Goal: Task Accomplishment & Management: Use online tool/utility

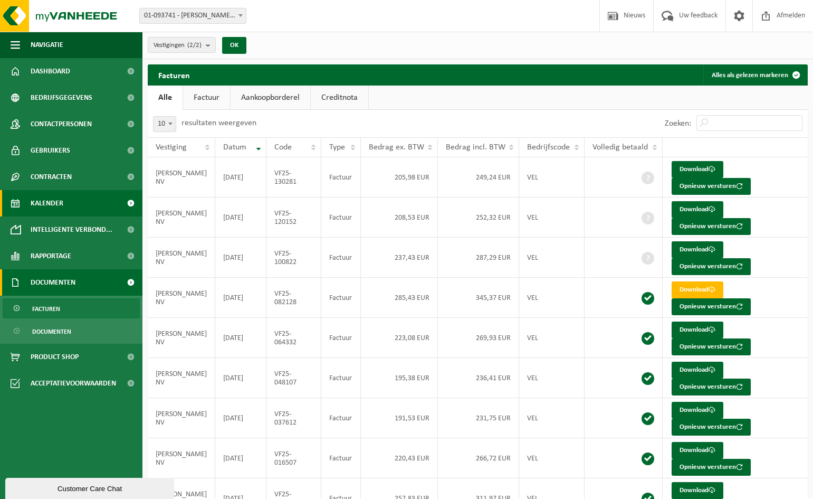
drag, startPoint x: 88, startPoint y: 194, endPoint x: 100, endPoint y: 206, distance: 17.2
click at [87, 195] on link "Kalender" at bounding box center [71, 203] width 142 height 26
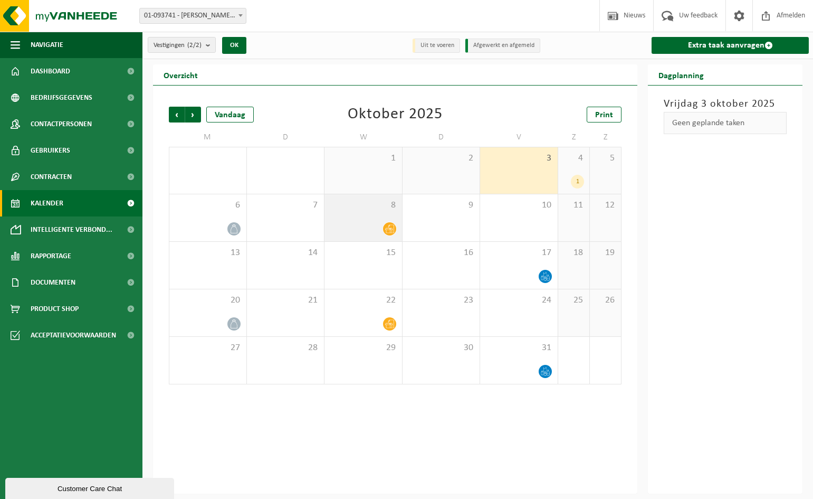
click at [379, 211] on div "8" at bounding box center [363, 217] width 78 height 47
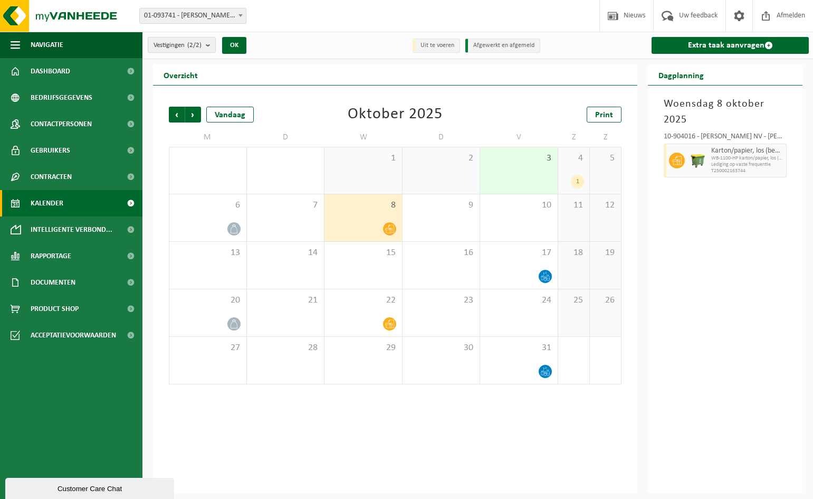
click at [382, 178] on div "1" at bounding box center [363, 170] width 78 height 46
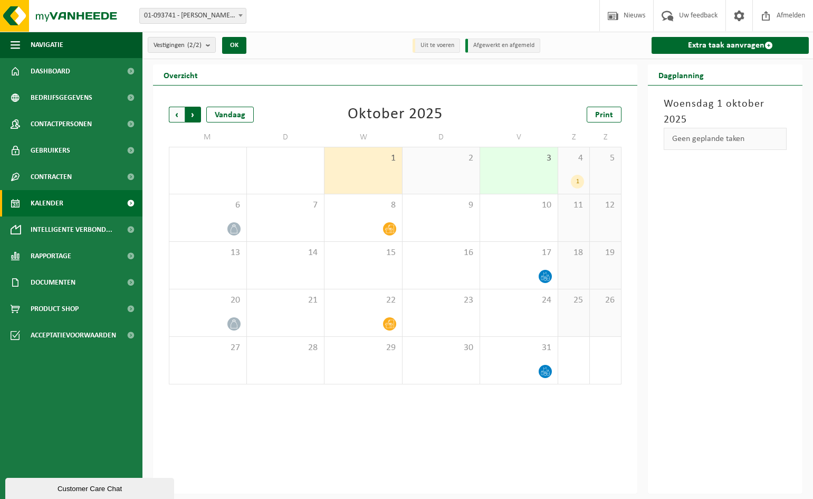
click at [182, 115] on span "Vorige" at bounding box center [177, 115] width 16 height 16
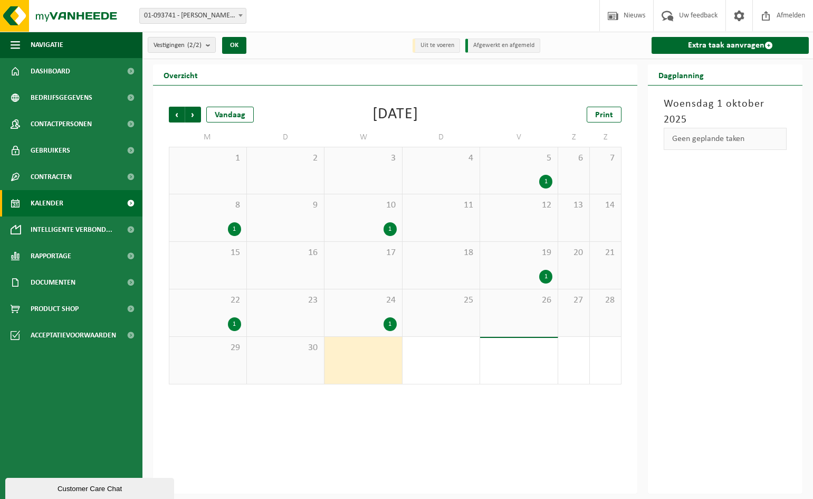
click at [382, 310] on div "24 1" at bounding box center [363, 312] width 78 height 47
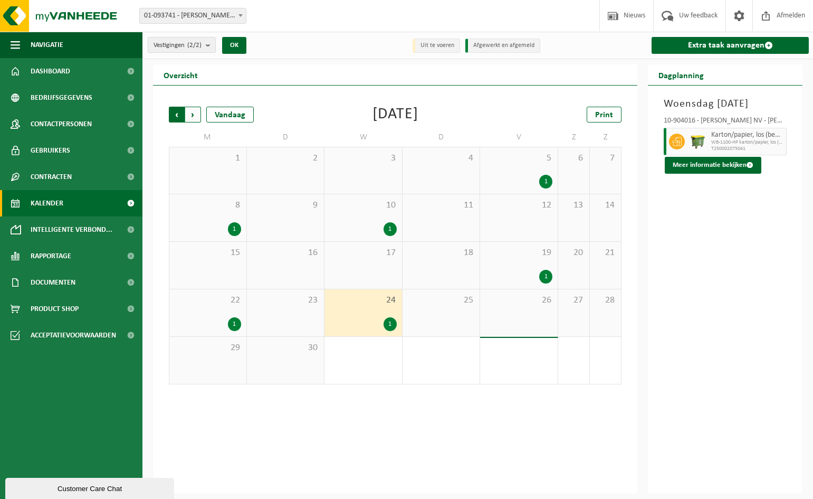
click at [197, 111] on span "Volgende" at bounding box center [193, 115] width 16 height 16
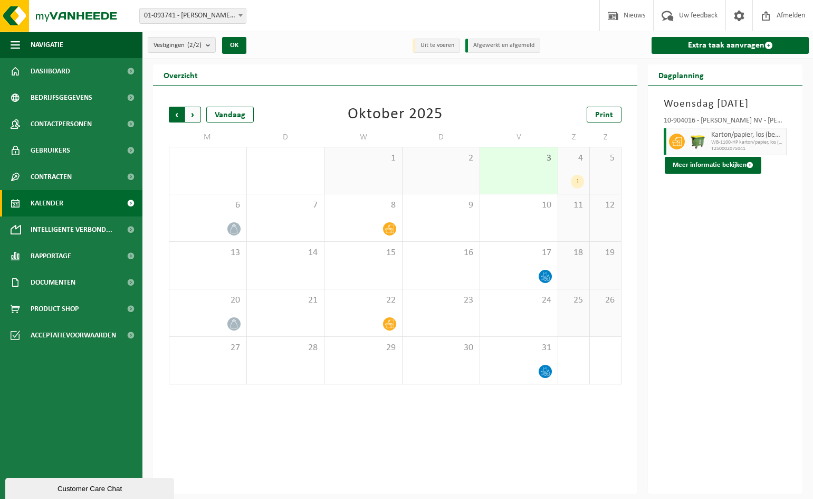
click at [188, 110] on span "Volgende" at bounding box center [193, 115] width 16 height 16
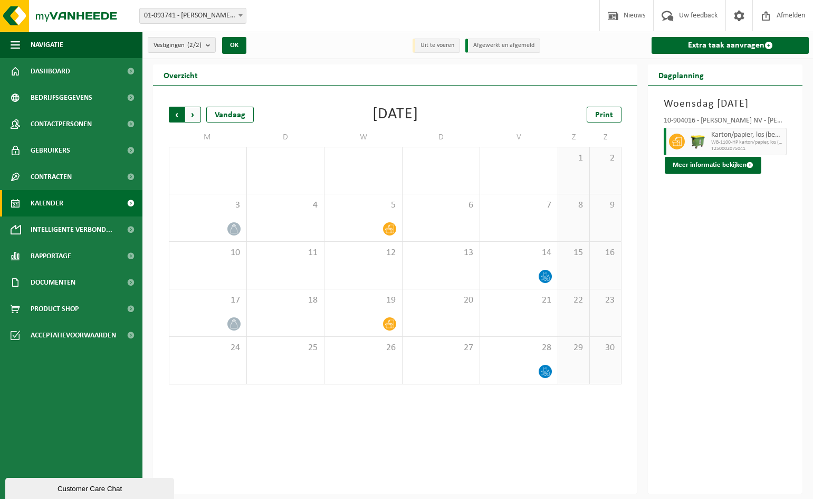
click at [190, 117] on span "Volgende" at bounding box center [193, 115] width 16 height 16
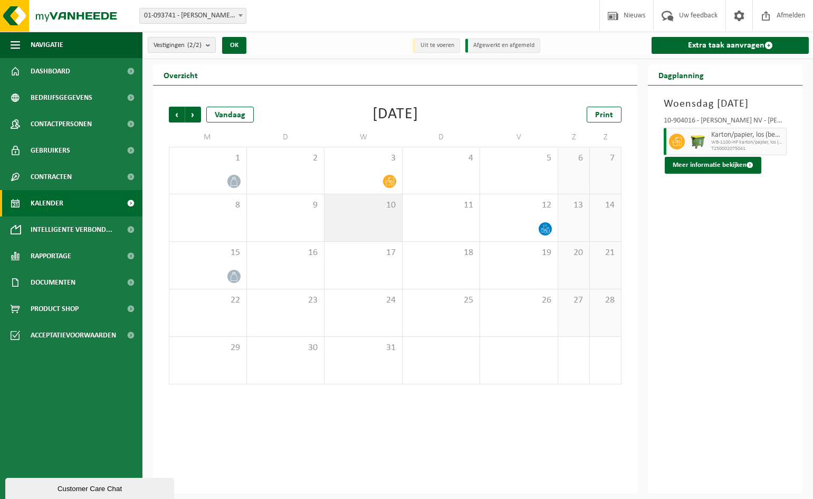
click at [366, 208] on span "10" at bounding box center [363, 205] width 67 height 12
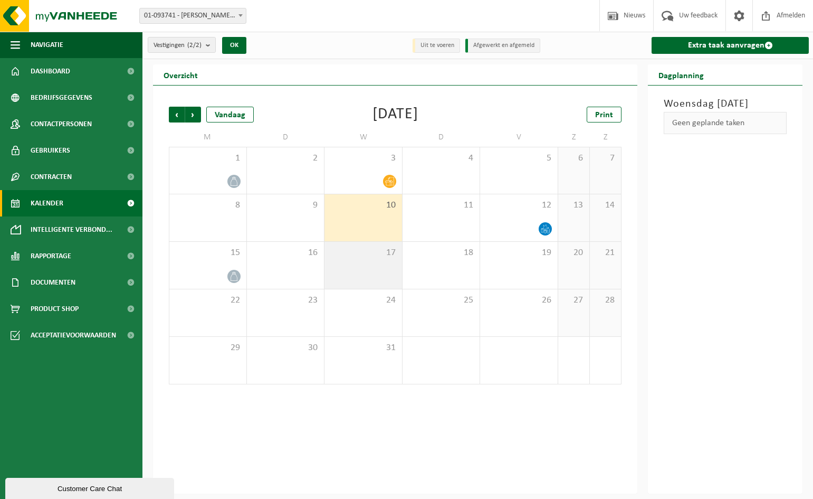
click at [369, 286] on div "17" at bounding box center [363, 265] width 78 height 47
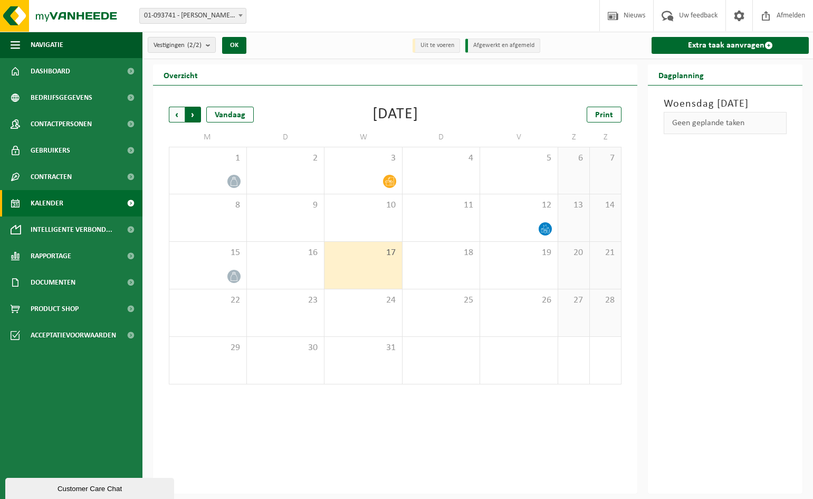
click at [180, 110] on span "Vorige" at bounding box center [177, 115] width 16 height 16
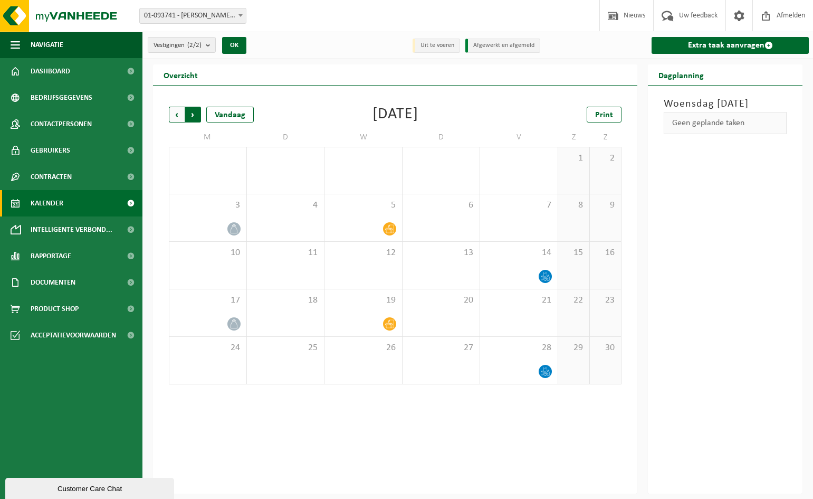
click at [181, 111] on span "Vorige" at bounding box center [177, 115] width 16 height 16
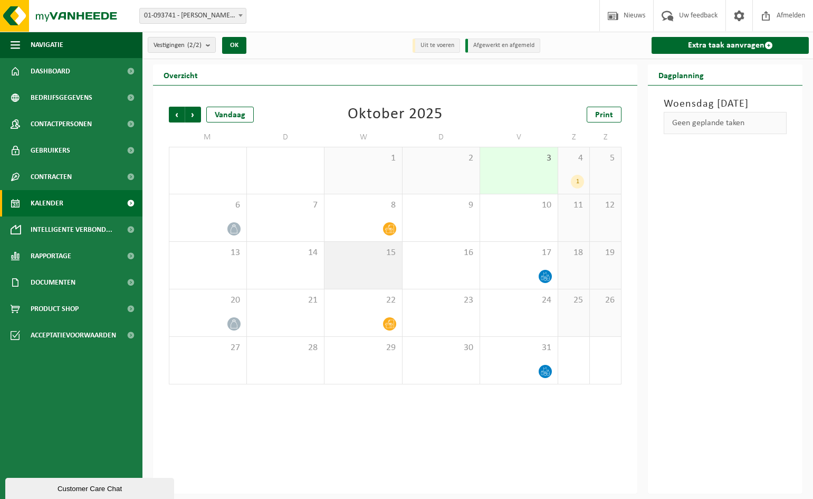
click at [366, 253] on span "15" at bounding box center [363, 253] width 67 height 12
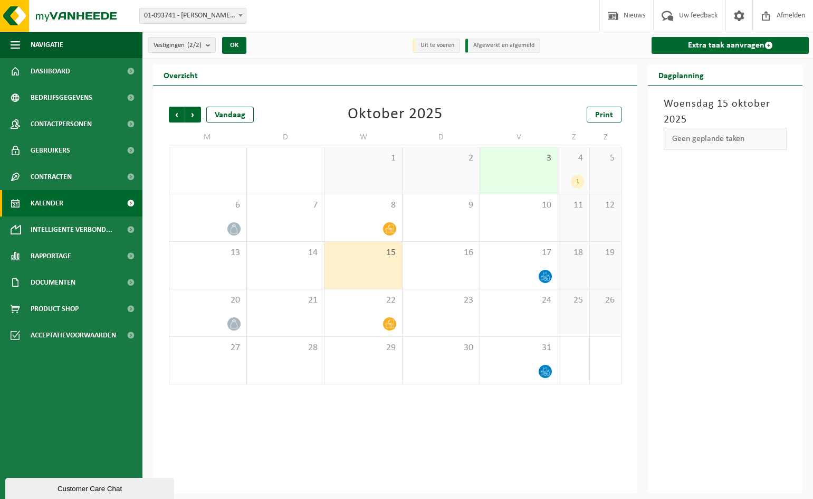
click at [706, 137] on div "Geen geplande taken" at bounding box center [725, 139] width 123 height 22
click at [373, 267] on div "15" at bounding box center [363, 265] width 78 height 47
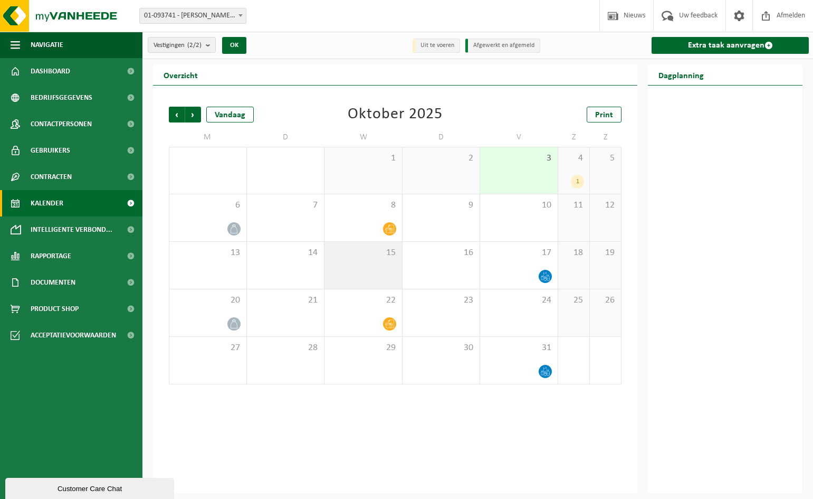
click at [378, 282] on div "15" at bounding box center [363, 265] width 78 height 47
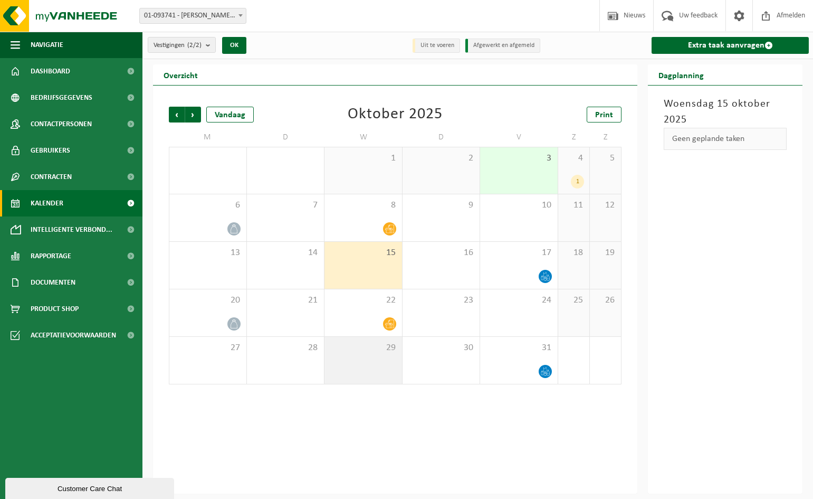
click at [376, 376] on div "29" at bounding box center [363, 360] width 78 height 47
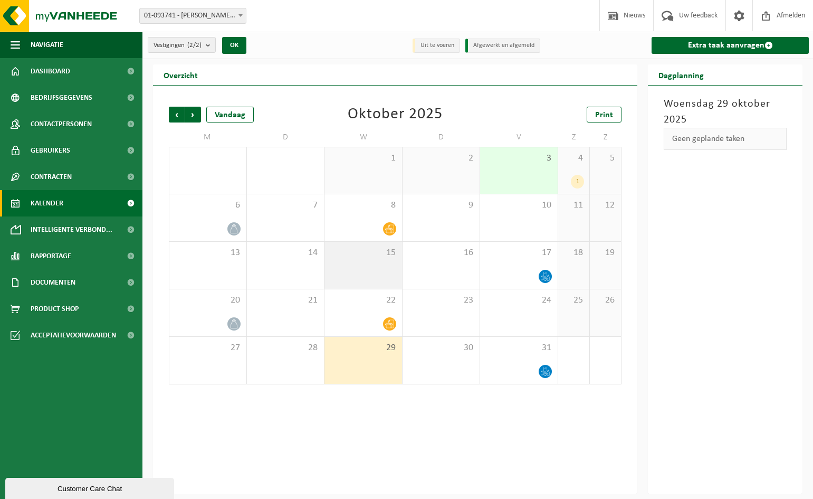
click at [377, 277] on div "15" at bounding box center [363, 265] width 78 height 47
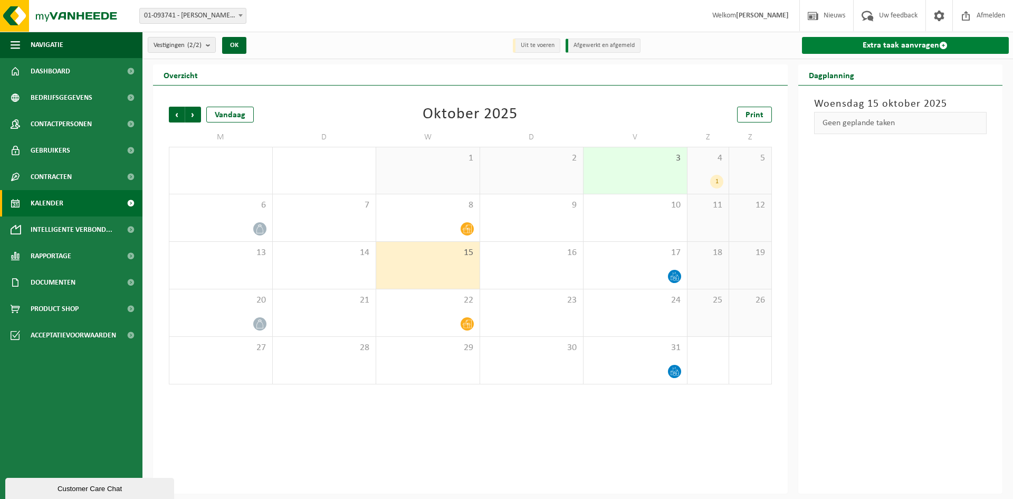
click at [812, 44] on link "Extra taak aanvragen" at bounding box center [905, 45] width 207 height 17
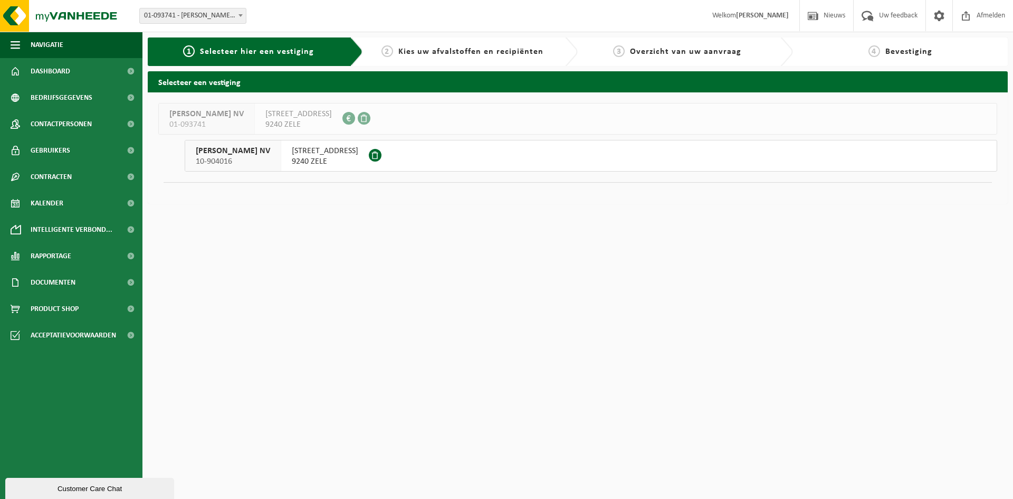
click at [292, 153] on span "[STREET_ADDRESS]" at bounding box center [325, 151] width 66 height 11
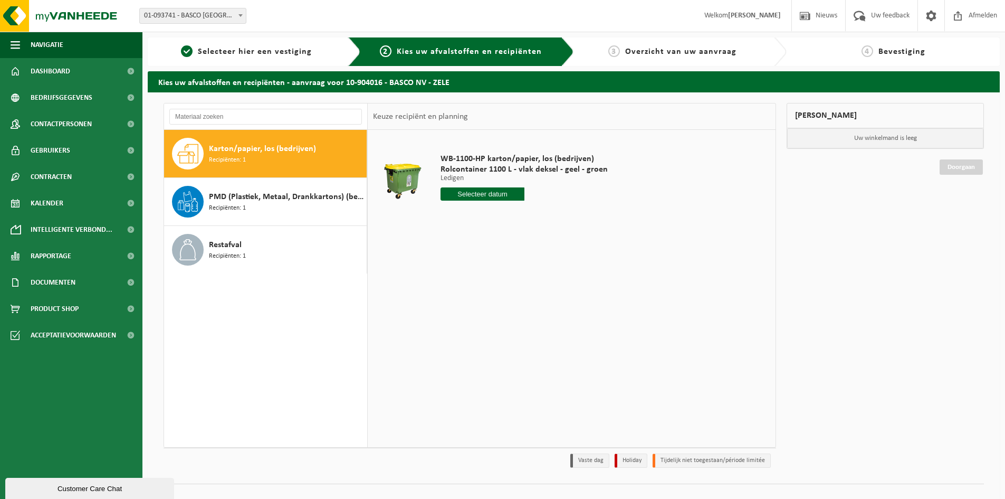
click at [288, 154] on span "Karton/papier, los (bedrijven)" at bounding box center [262, 148] width 107 height 13
click at [493, 195] on input "text" at bounding box center [482, 193] width 84 height 13
click at [486, 286] on div "15" at bounding box center [487, 287] width 18 height 17
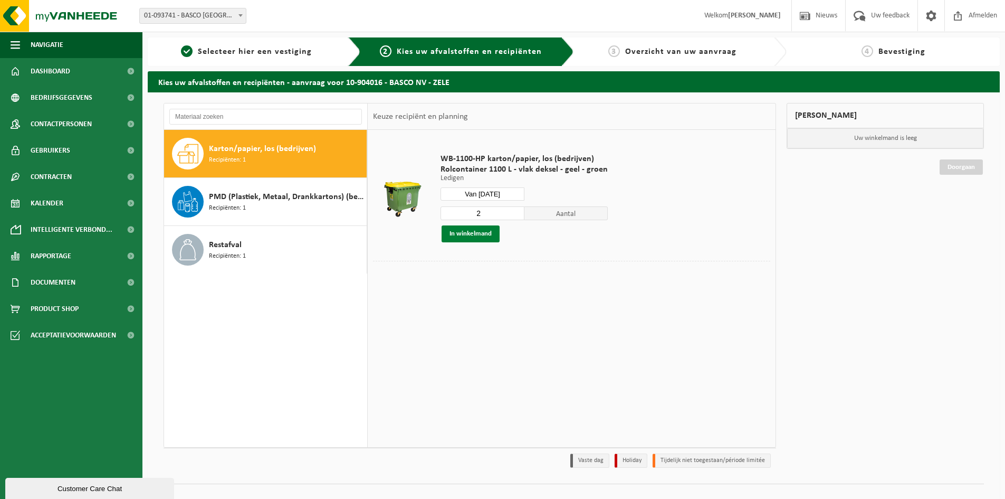
click at [469, 231] on button "In winkelmand" at bounding box center [471, 233] width 58 height 17
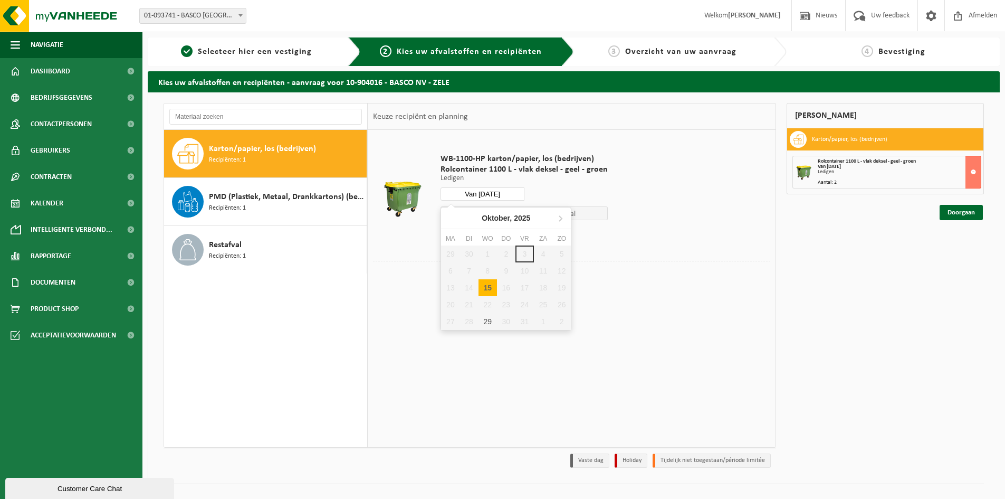
click at [484, 193] on input "Van 2025-10-15" at bounding box center [482, 193] width 84 height 13
click at [485, 324] on div "29" at bounding box center [487, 321] width 18 height 17
type input "Van 2025-10-29"
click at [480, 229] on button "In winkelmand" at bounding box center [471, 233] width 58 height 17
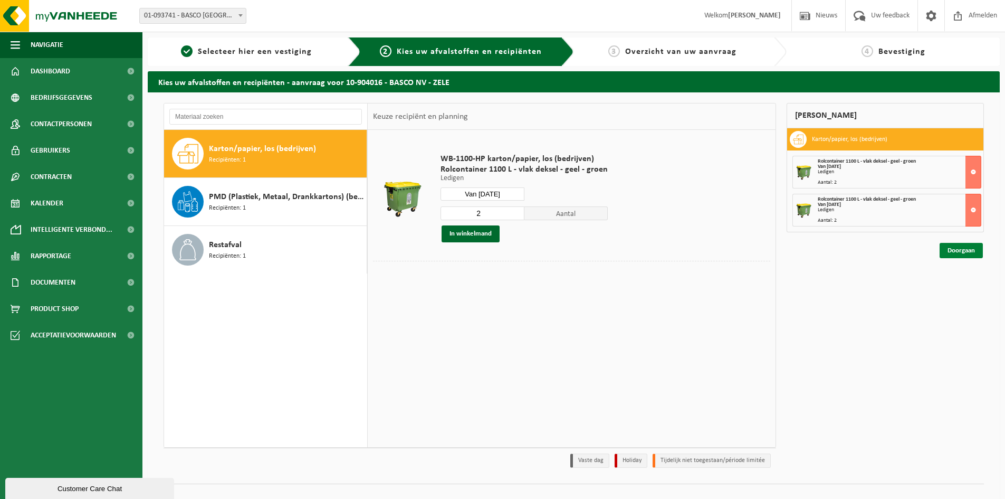
click at [974, 250] on link "Doorgaan" at bounding box center [961, 250] width 43 height 15
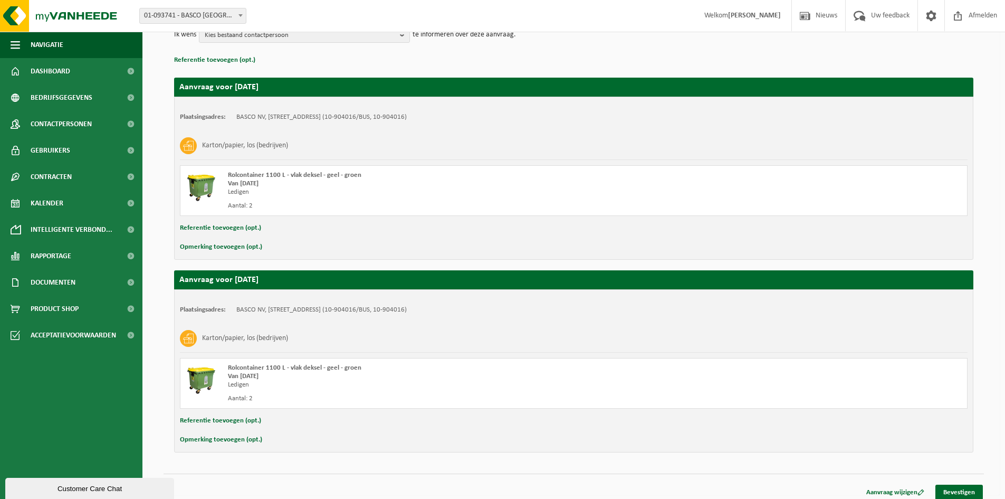
scroll to position [147, 0]
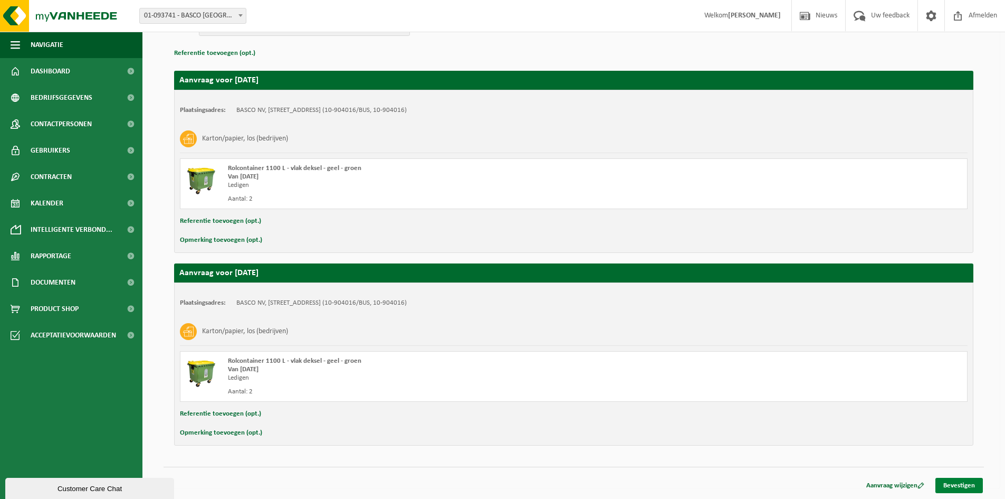
click at [969, 482] on link "Bevestigen" at bounding box center [958, 484] width 47 height 15
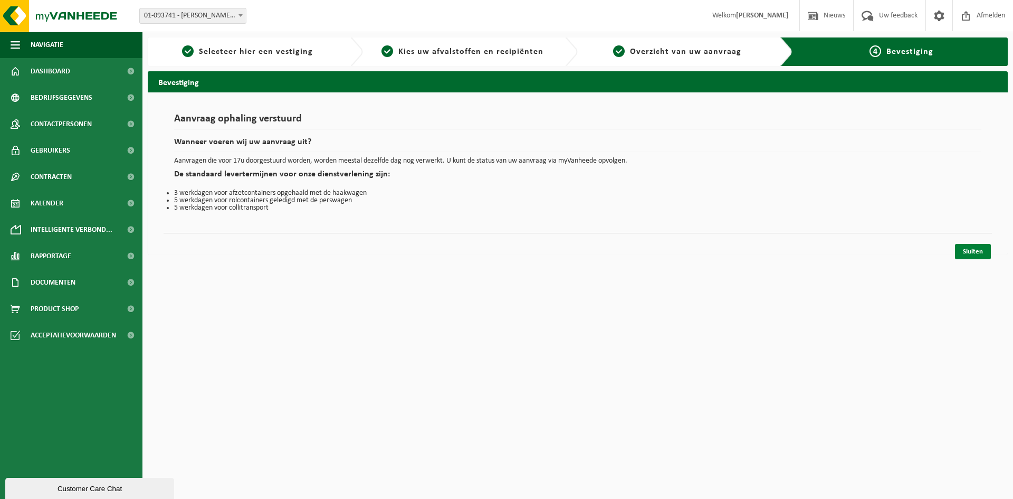
click at [970, 251] on link "Sluiten" at bounding box center [973, 251] width 36 height 15
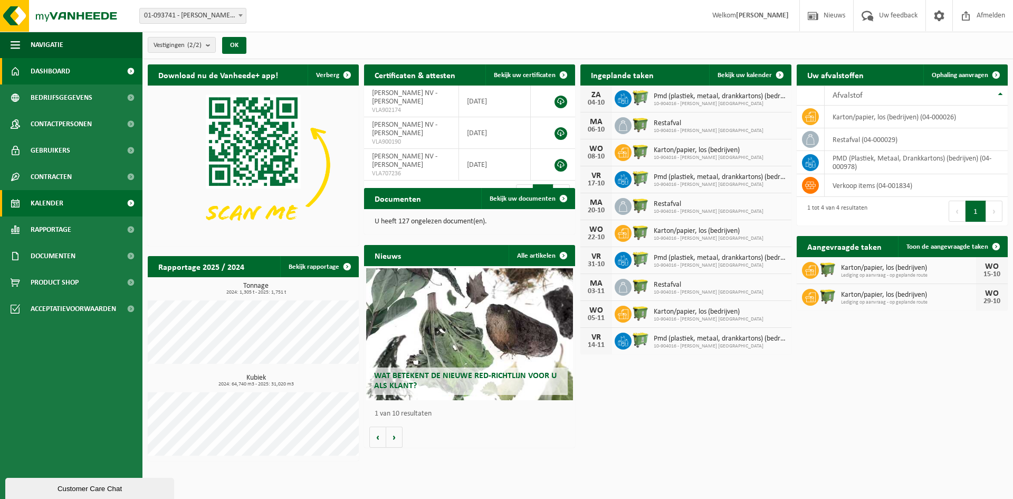
click at [61, 197] on span "Kalender" at bounding box center [47, 203] width 33 height 26
